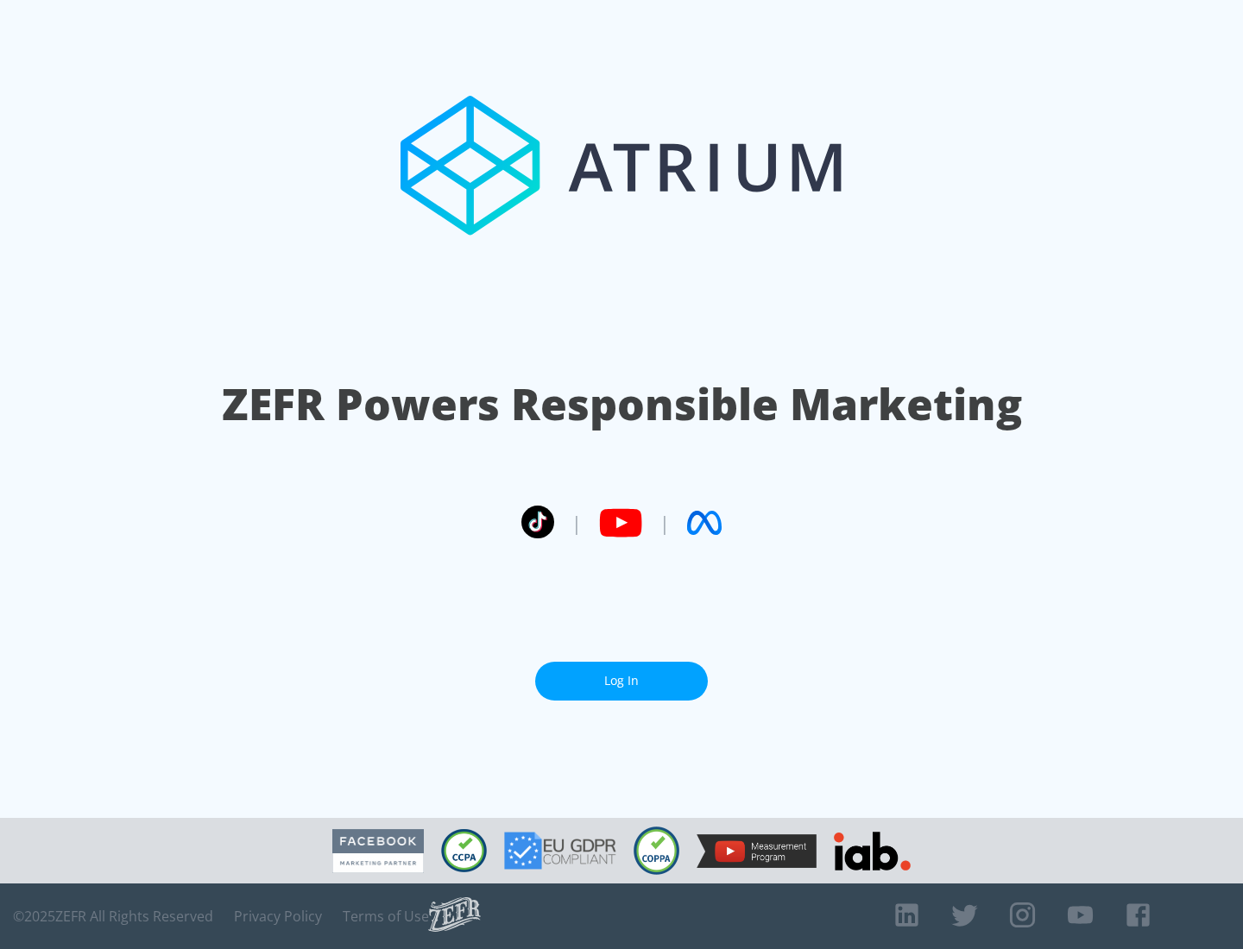
click at [621, 681] on link "Log In" at bounding box center [621, 681] width 173 height 39
